Goal: Task Accomplishment & Management: Use online tool/utility

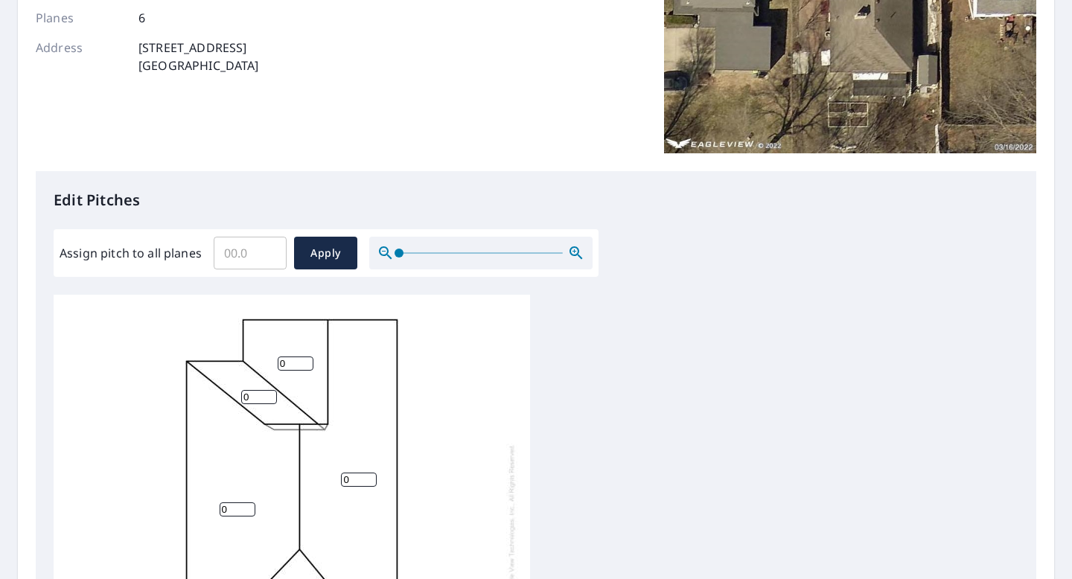
scroll to position [229, 0]
click at [268, 254] on input "0" at bounding box center [250, 253] width 73 height 42
click at [271, 249] on input "0.1" at bounding box center [250, 253] width 73 height 42
click at [271, 249] on input "0.2" at bounding box center [250, 253] width 73 height 42
click at [271, 249] on input "0.3" at bounding box center [250, 253] width 73 height 42
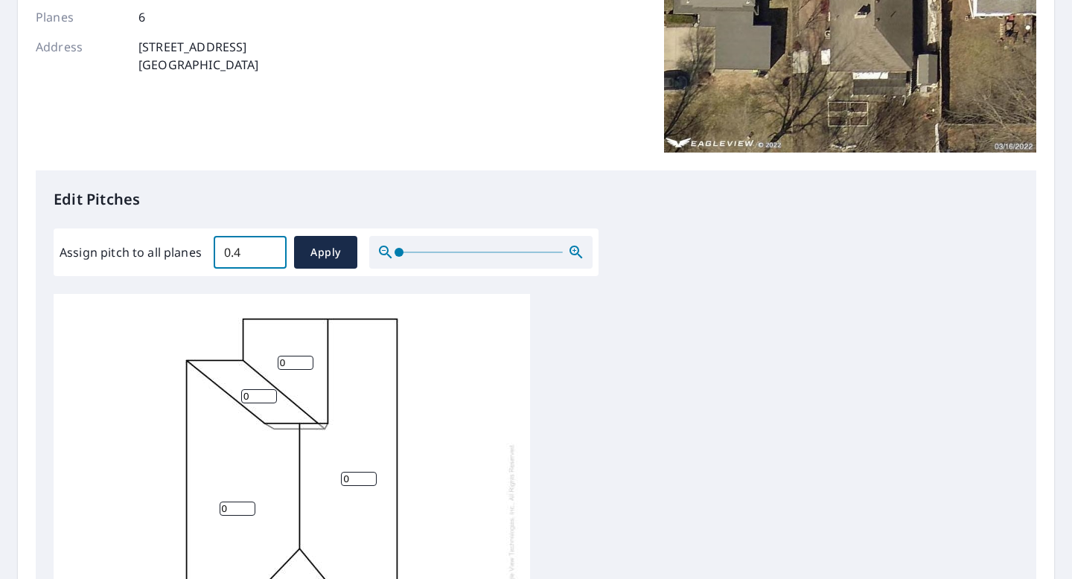
click at [271, 249] on input "0.4" at bounding box center [250, 253] width 73 height 42
click at [271, 249] on input "0.5" at bounding box center [250, 253] width 73 height 42
click at [271, 249] on input "0.6" at bounding box center [250, 253] width 73 height 42
click at [271, 249] on input "0.7" at bounding box center [250, 253] width 73 height 42
drag, startPoint x: 267, startPoint y: 250, endPoint x: 157, endPoint y: 237, distance: 111.0
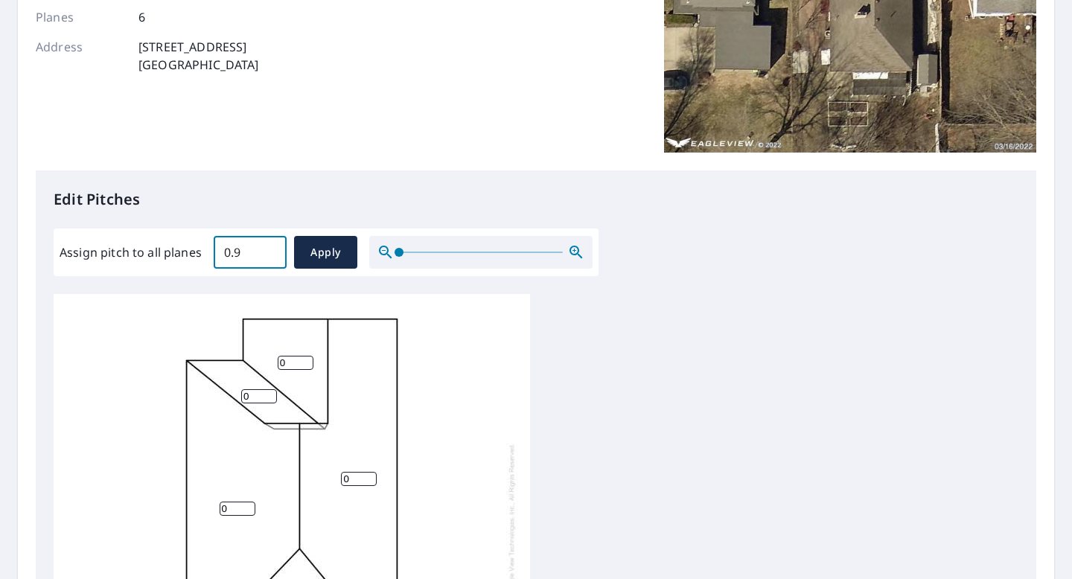
click at [214, 237] on input "0.9" at bounding box center [250, 253] width 73 height 42
type input "0"
type input "8"
click at [315, 260] on span "Apply" at bounding box center [325, 253] width 39 height 19
type input "8"
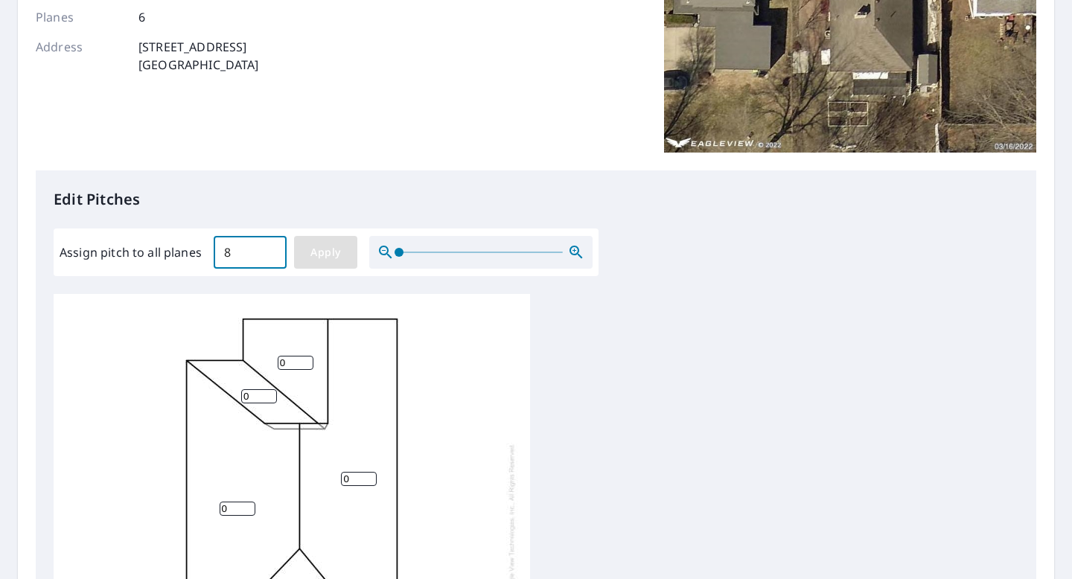
type input "8"
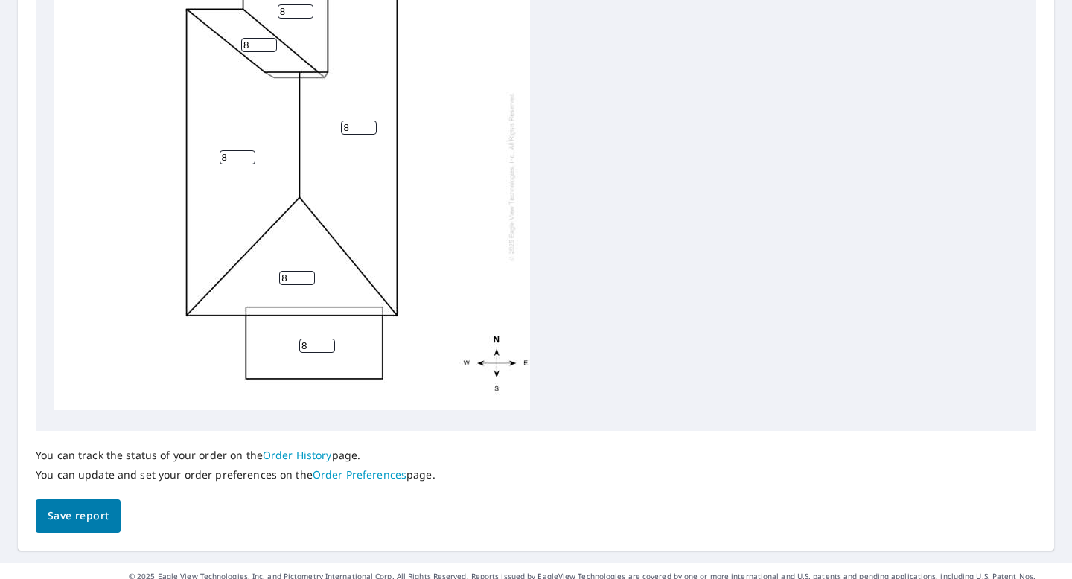
scroll to position [592, 0]
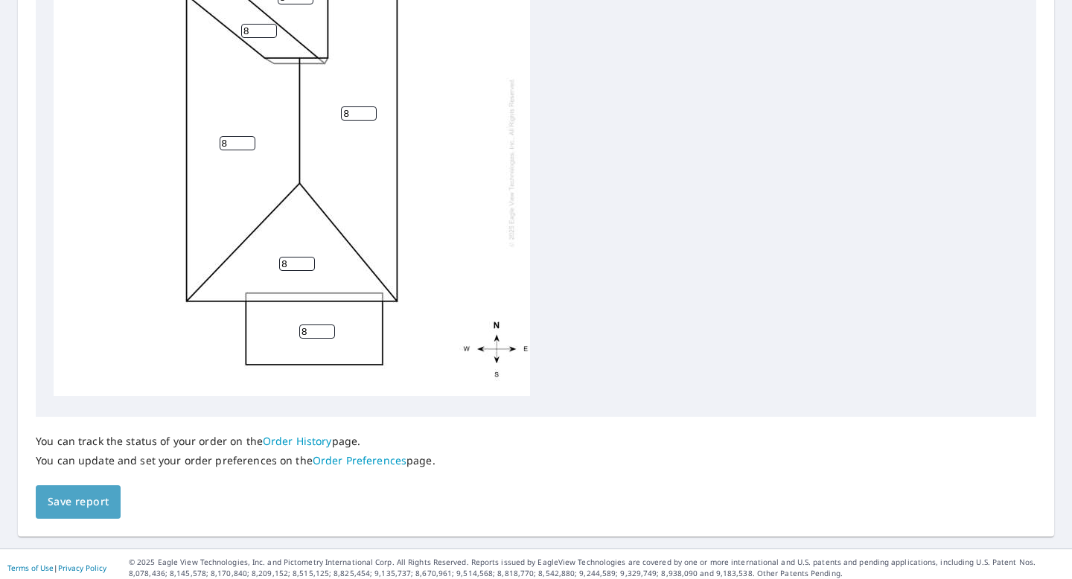
click at [96, 497] on span "Save report" at bounding box center [78, 502] width 61 height 19
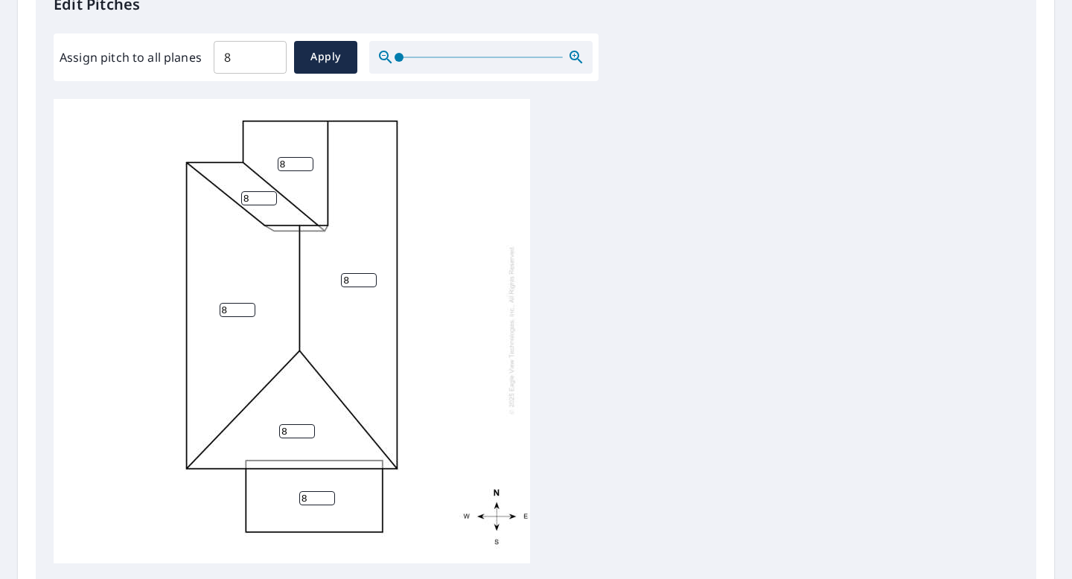
scroll to position [483, 0]
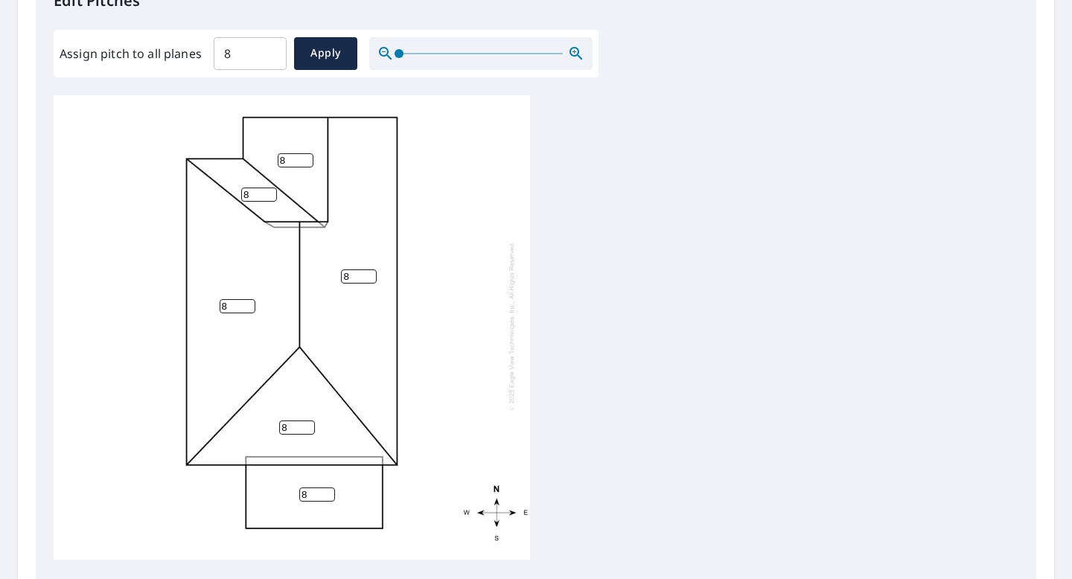
click at [312, 492] on input "8" at bounding box center [317, 495] width 36 height 14
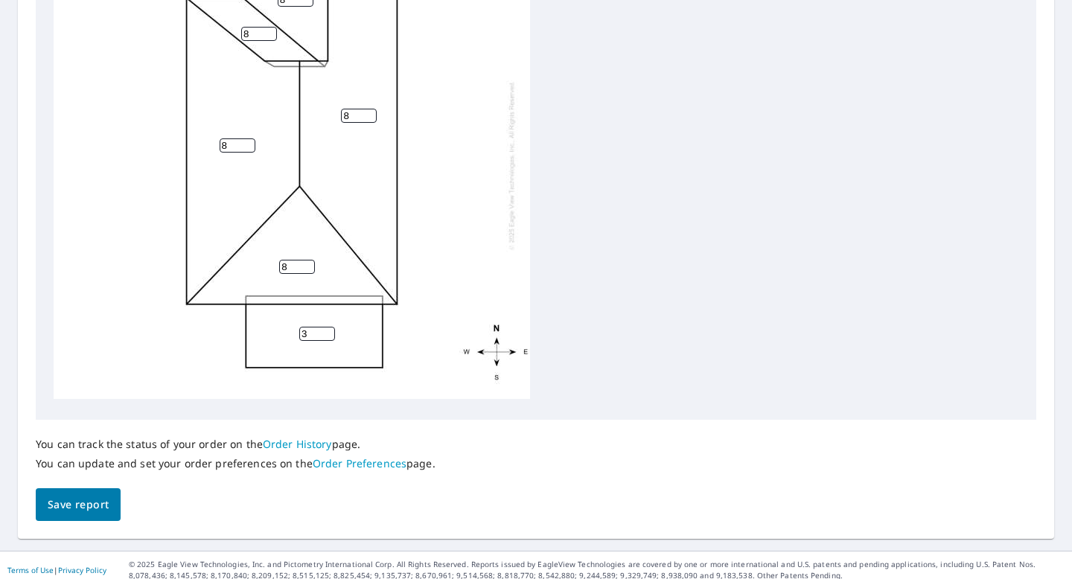
scroll to position [653, 0]
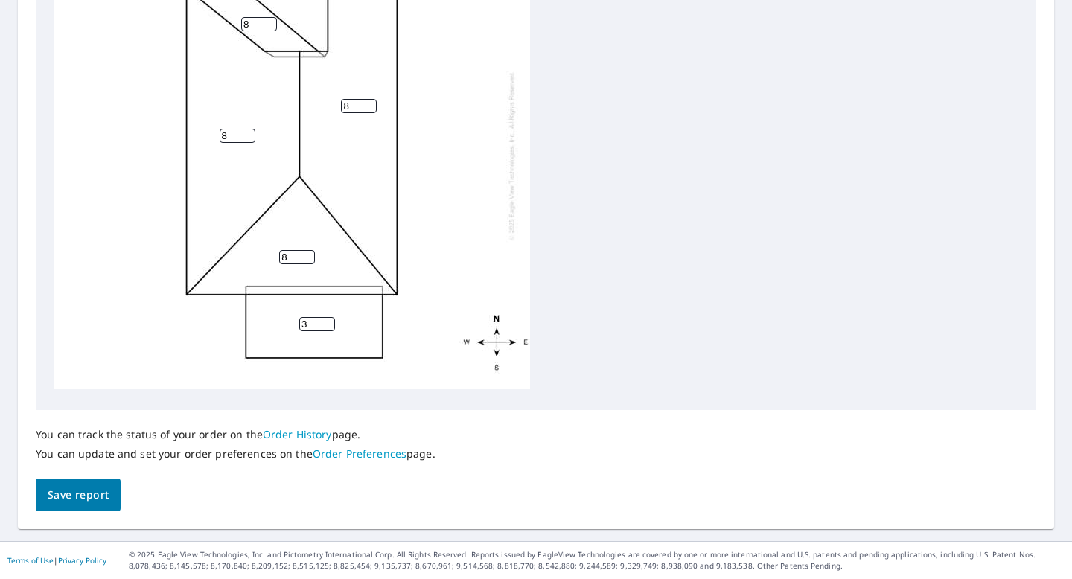
type input "3"
click at [95, 498] on span "Save report" at bounding box center [78, 495] width 61 height 19
click at [87, 488] on span "Save report" at bounding box center [78, 495] width 61 height 19
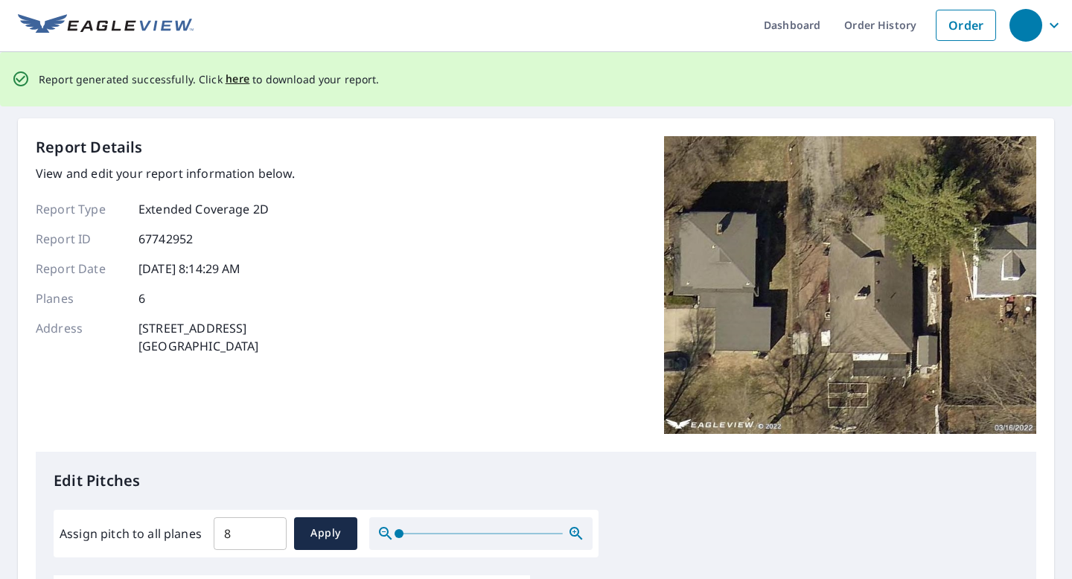
scroll to position [0, 0]
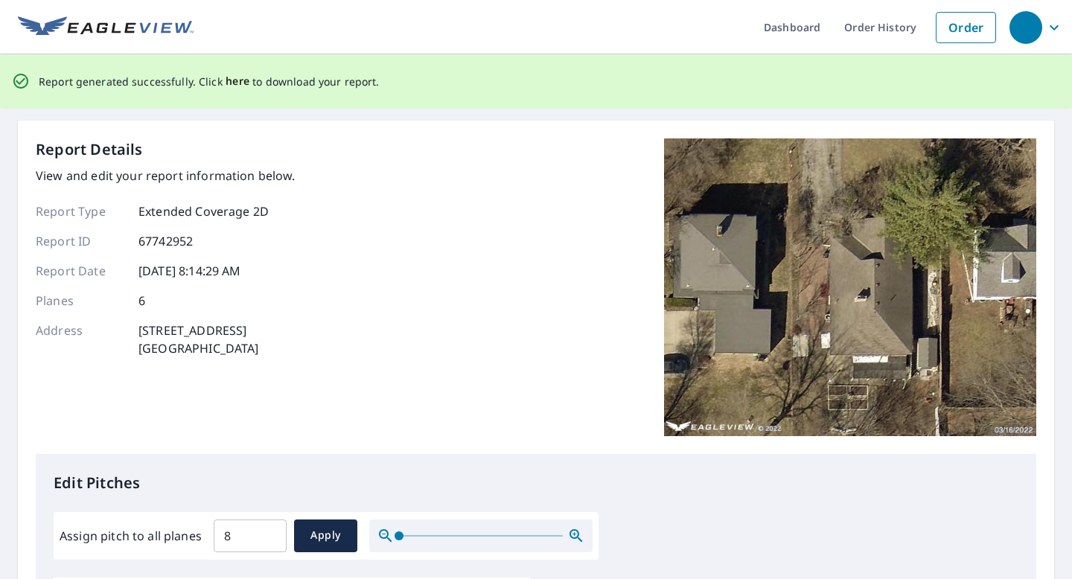
click at [227, 83] on span "here" at bounding box center [238, 81] width 25 height 19
